Goal: Register for event/course

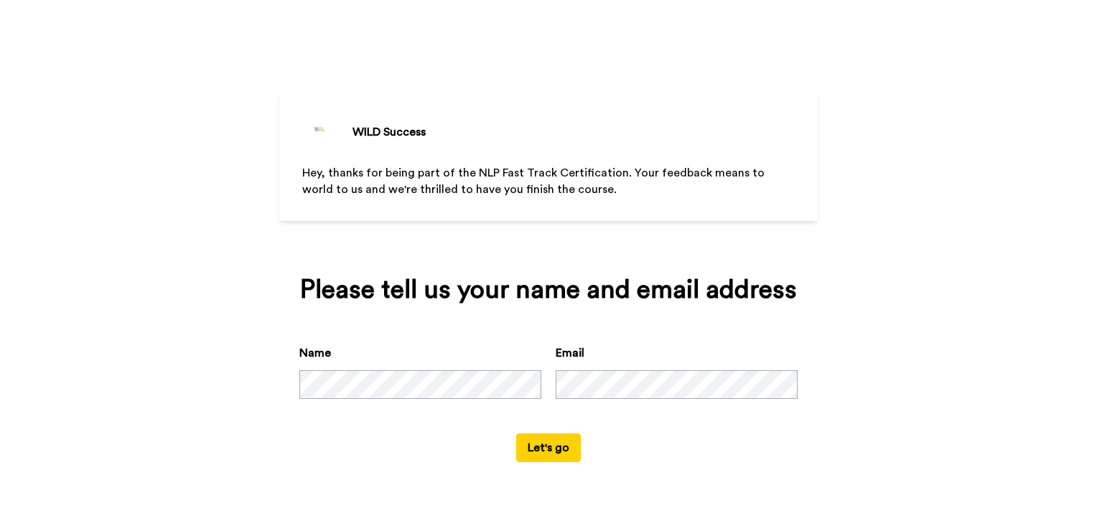
click at [545, 444] on button "Let's go" at bounding box center [548, 447] width 65 height 29
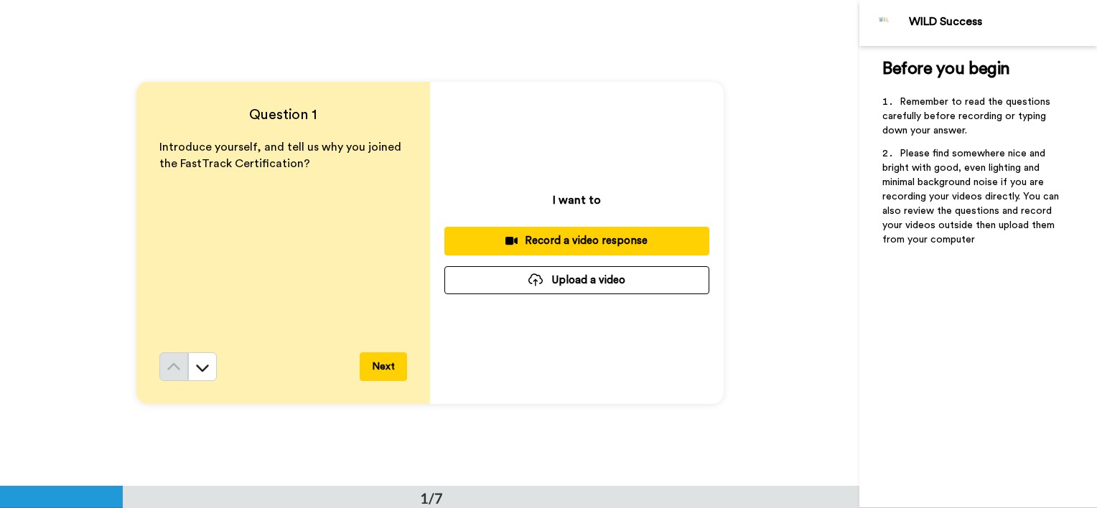
click at [376, 367] on button "Next" at bounding box center [383, 366] width 47 height 29
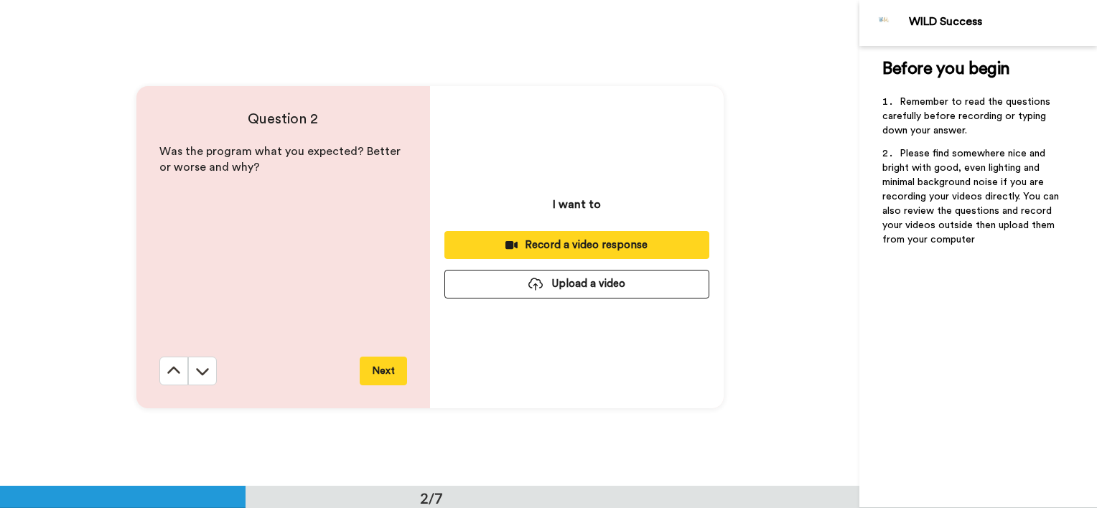
scroll to position [487, 0]
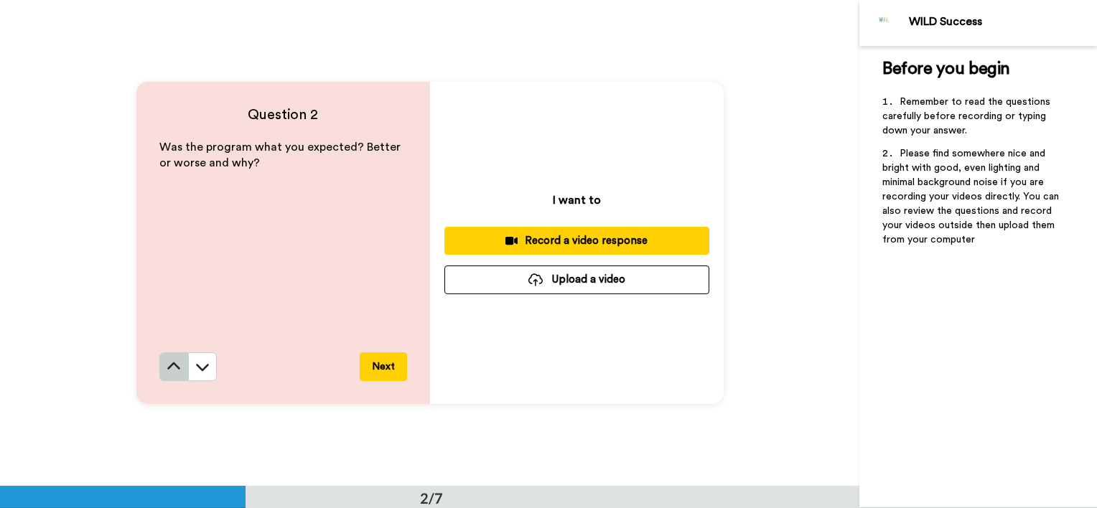
click at [159, 365] on button at bounding box center [173, 366] width 29 height 29
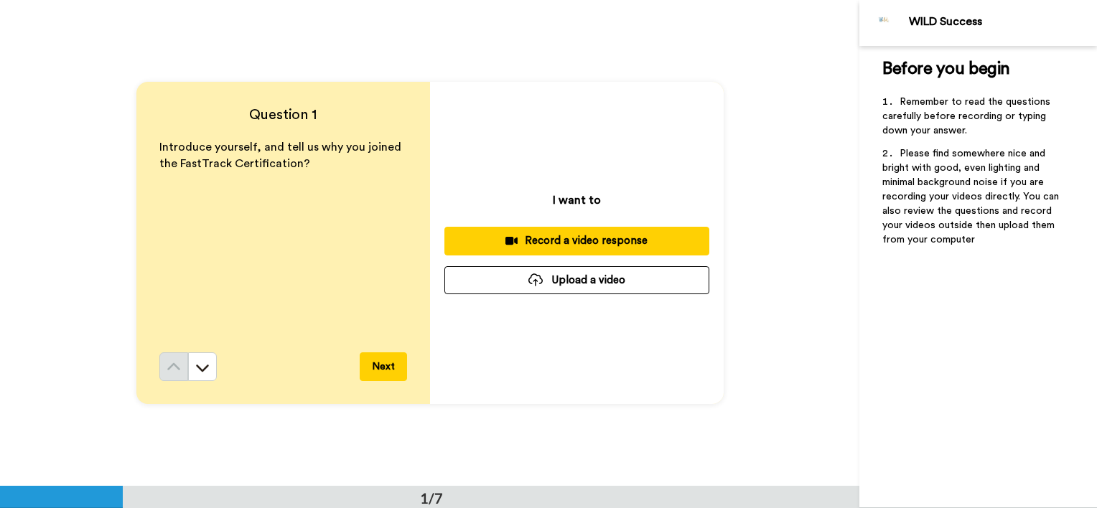
scroll to position [0, 0]
click at [375, 362] on button "Next" at bounding box center [383, 366] width 47 height 29
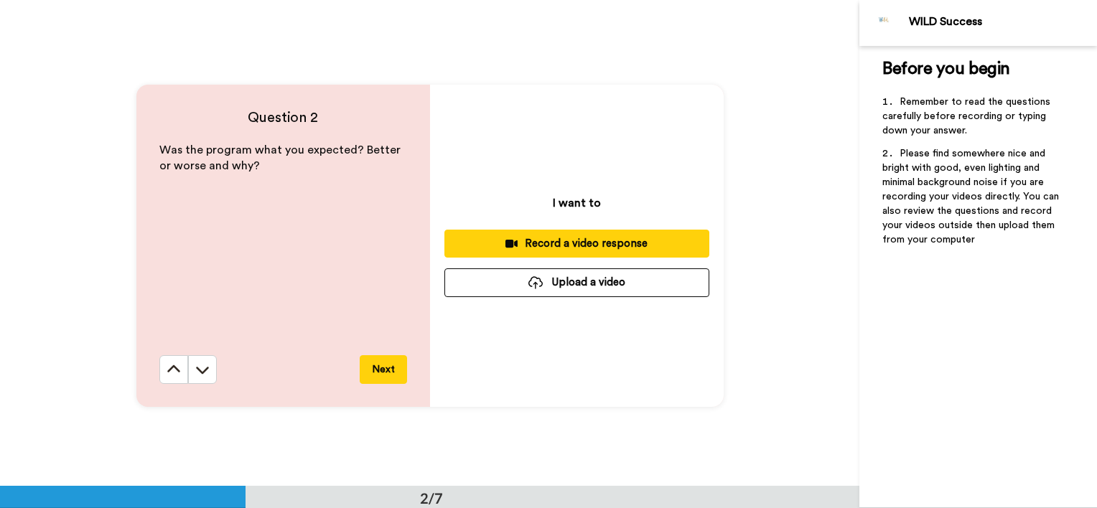
scroll to position [487, 0]
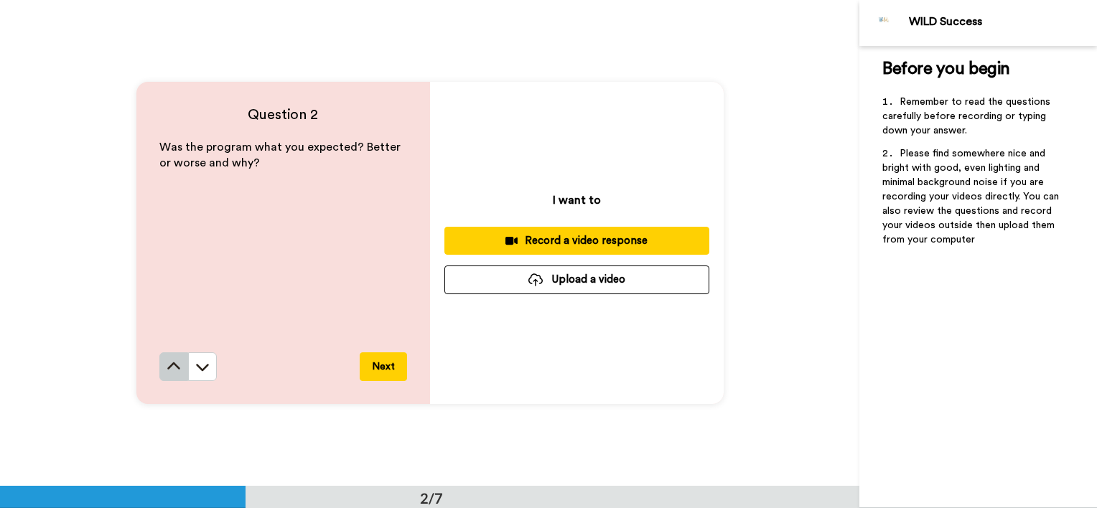
click at [170, 360] on icon at bounding box center [173, 367] width 14 height 14
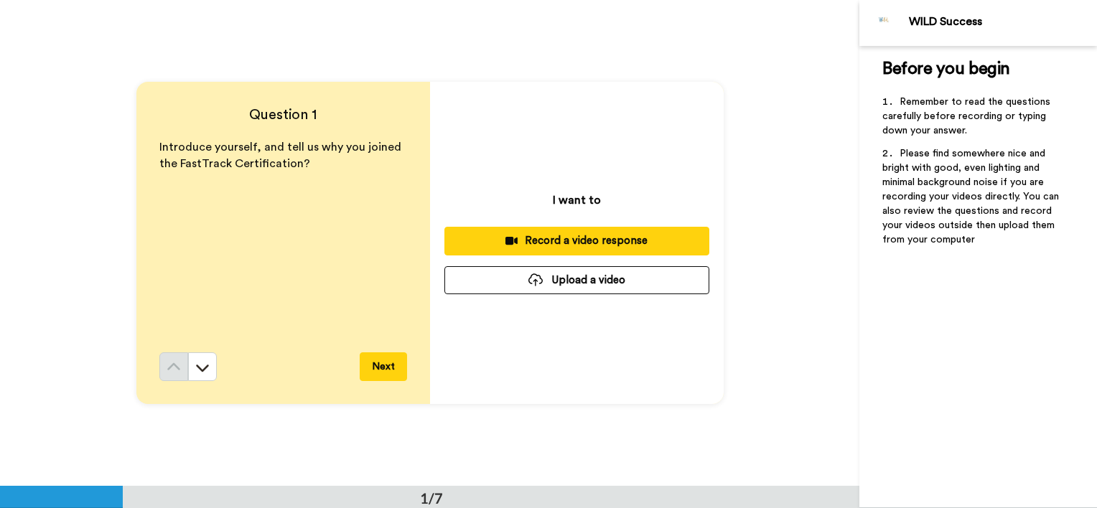
scroll to position [0, 0]
click at [195, 368] on icon at bounding box center [202, 367] width 14 height 14
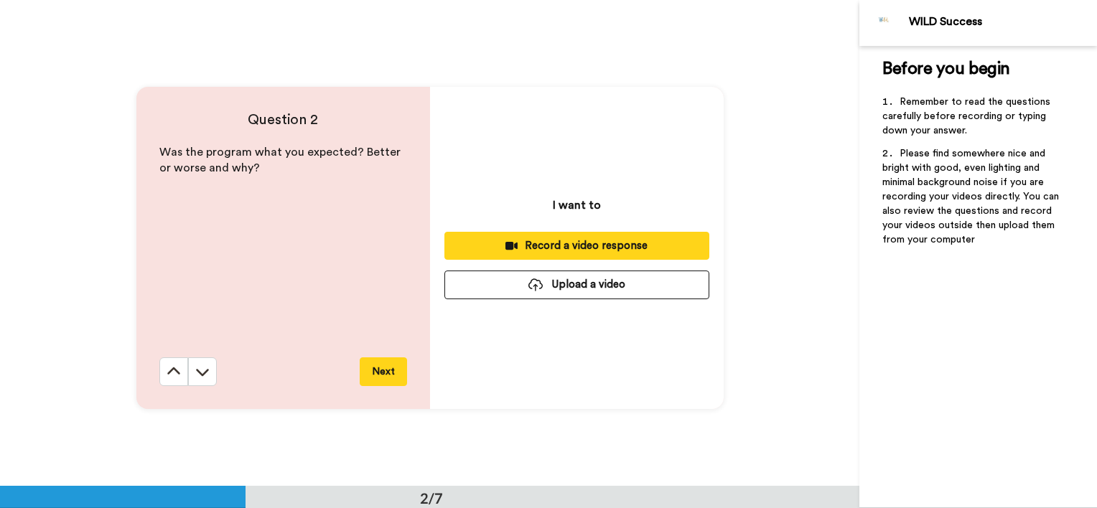
scroll to position [487, 0]
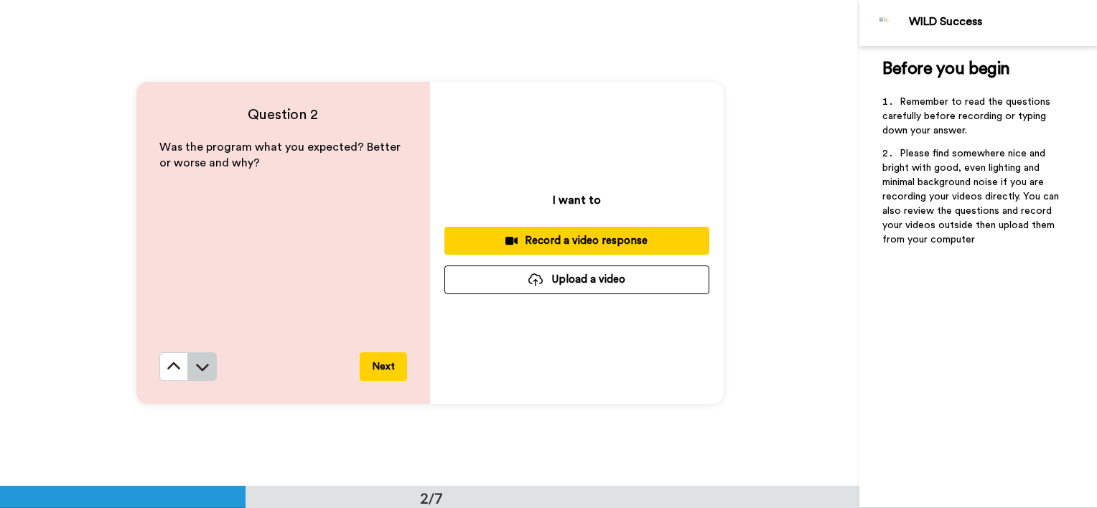
click at [195, 366] on icon at bounding box center [202, 367] width 14 height 14
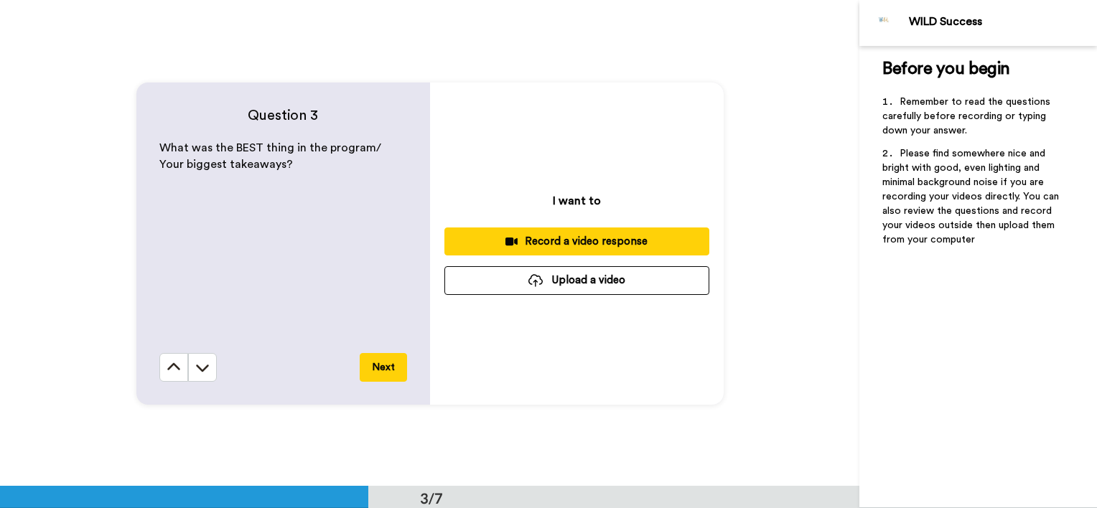
scroll to position [972, 0]
click at [195, 369] on icon at bounding box center [202, 367] width 14 height 14
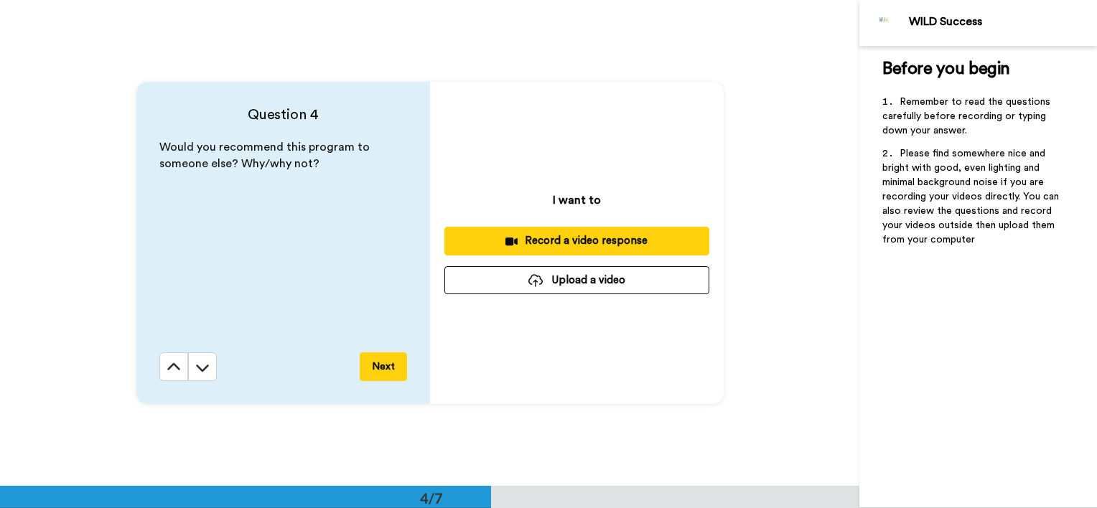
scroll to position [1458, 0]
click at [197, 369] on icon at bounding box center [202, 368] width 13 height 7
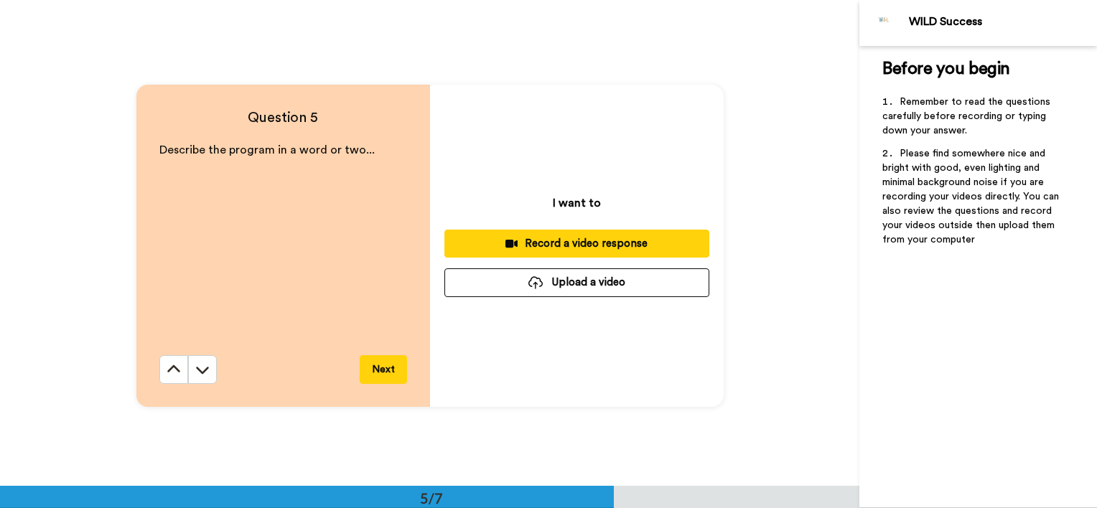
scroll to position [1945, 0]
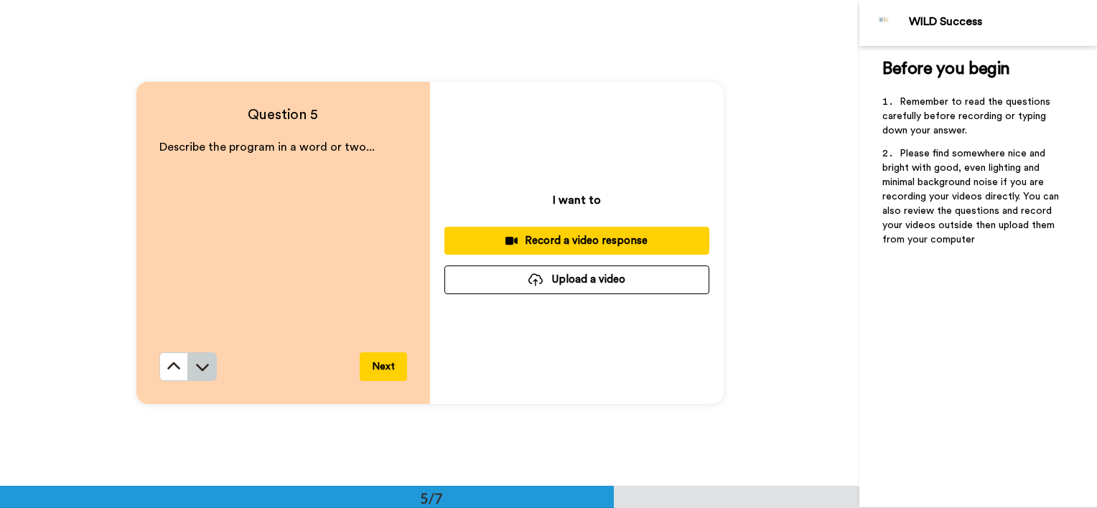
click at [188, 365] on button at bounding box center [202, 366] width 29 height 29
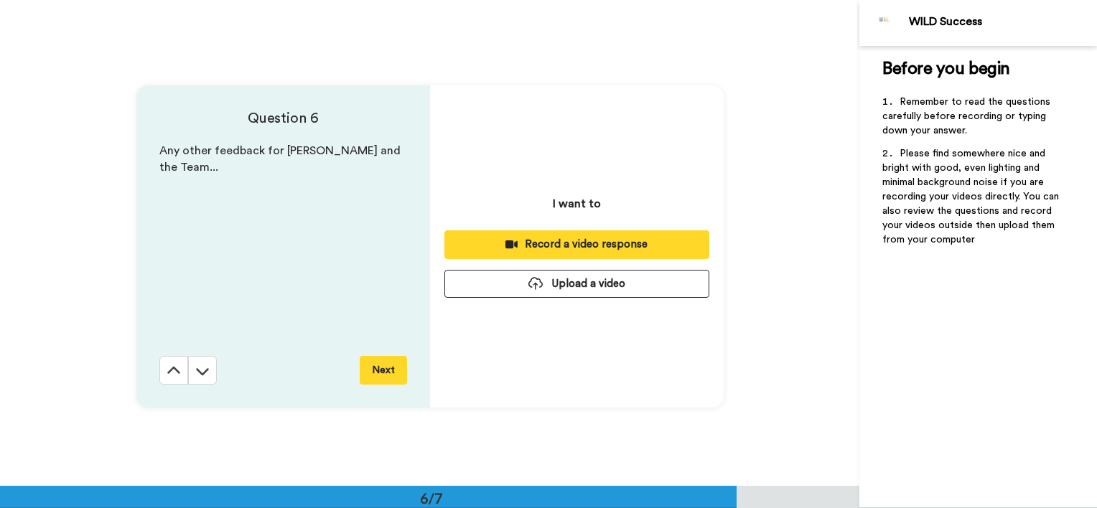
scroll to position [2431, 0]
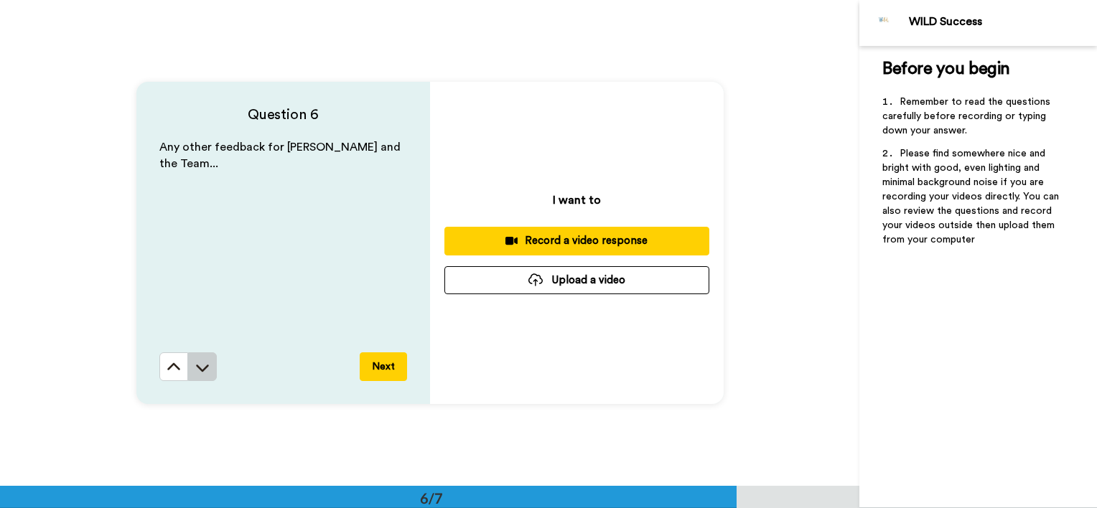
click at [207, 365] on button at bounding box center [202, 366] width 29 height 29
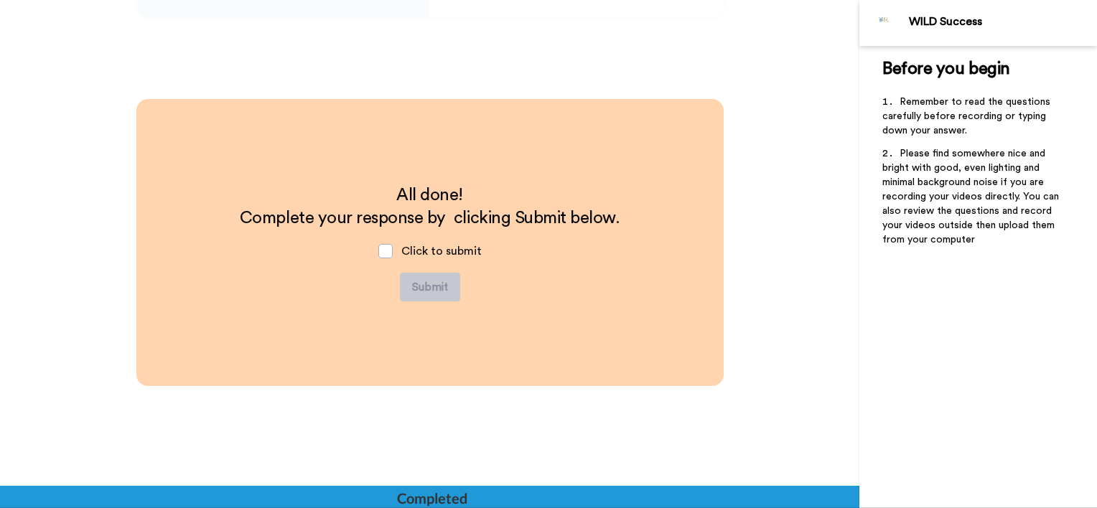
scroll to position [2817, 0]
